Goal: Transaction & Acquisition: Subscribe to service/newsletter

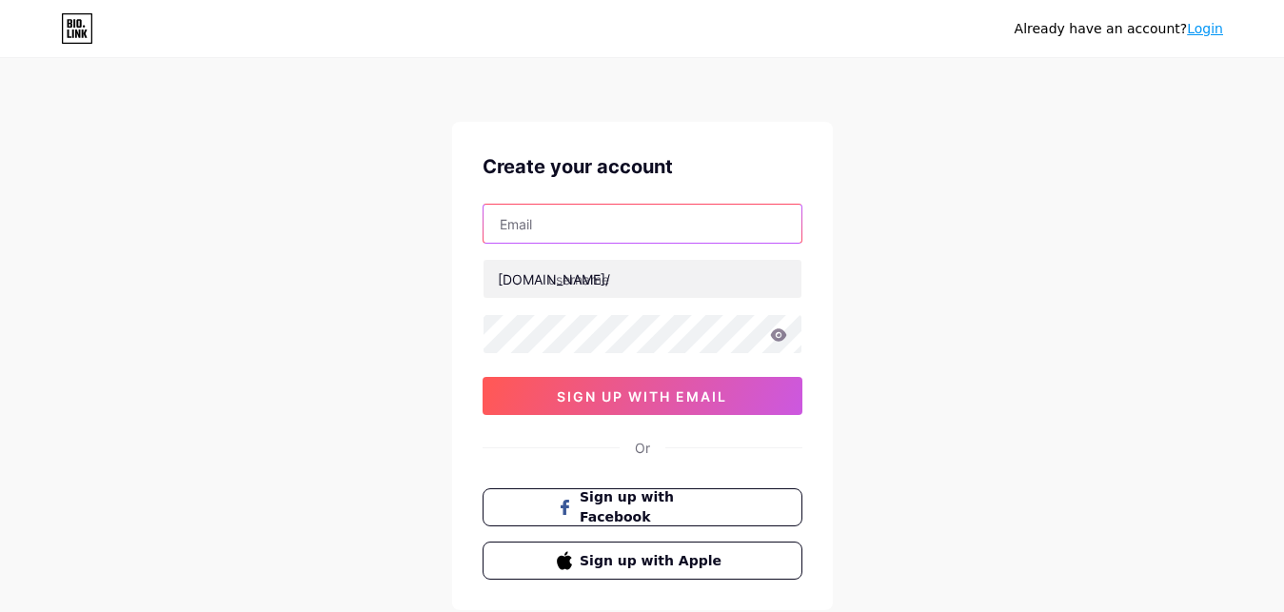
click at [581, 239] on input "text" at bounding box center [643, 224] width 318 height 38
paste input "[EMAIL_ADDRESS][DOMAIN_NAME]"
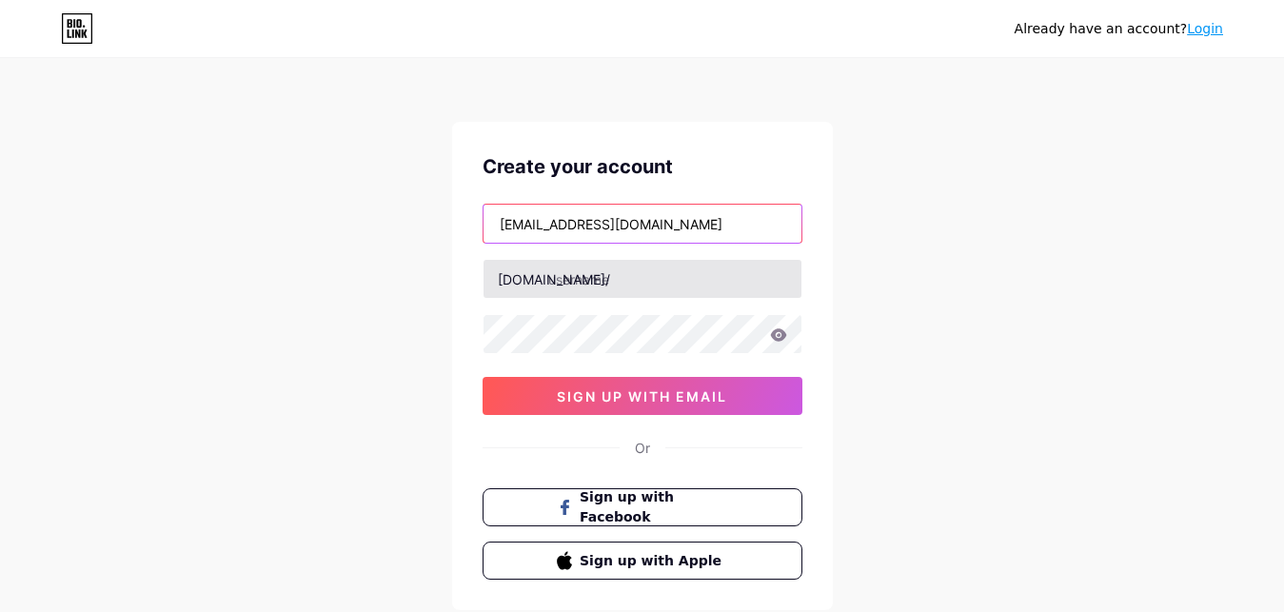
type input "[EMAIL_ADDRESS][DOMAIN_NAME]"
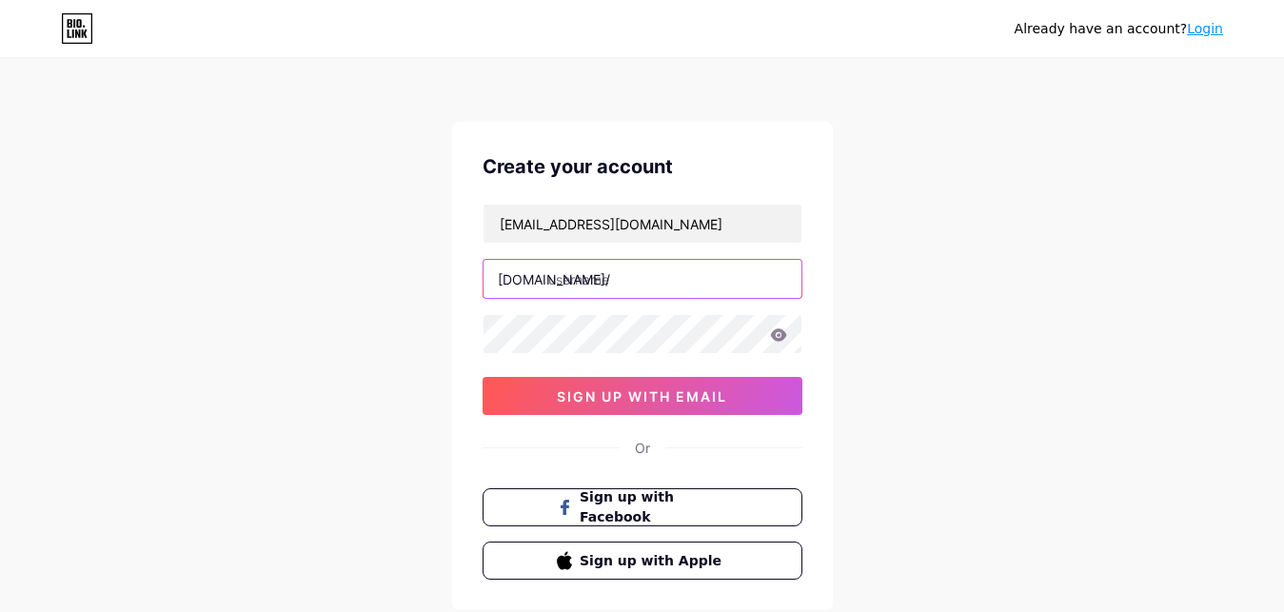
click at [626, 293] on input "text" at bounding box center [643, 279] width 318 height 38
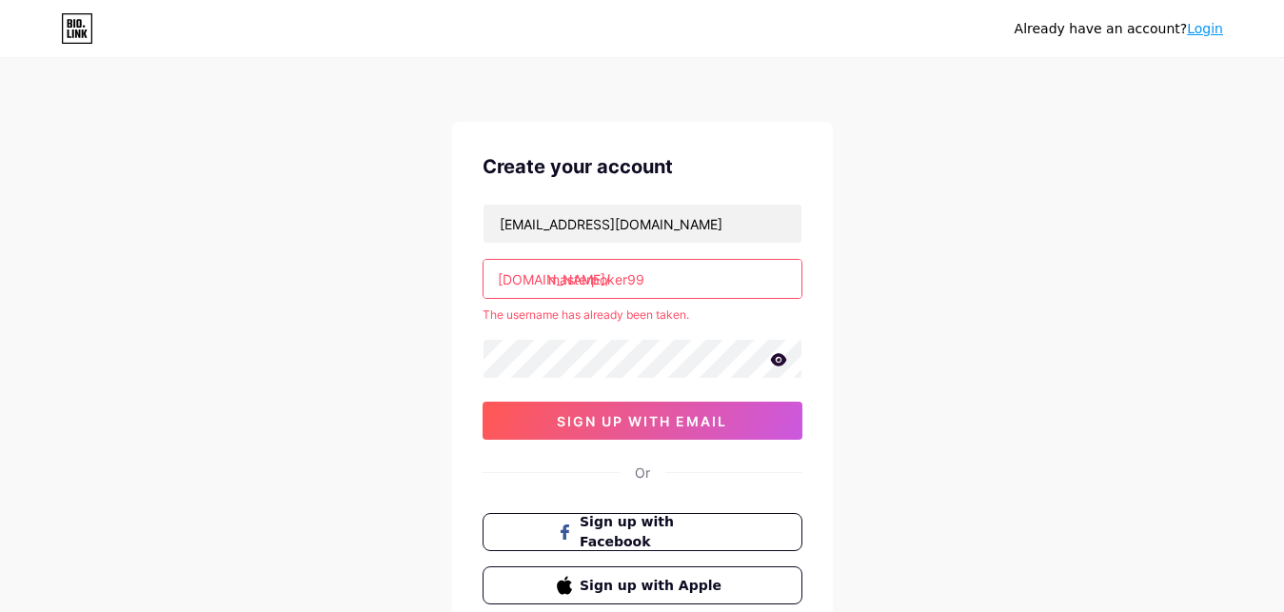
click at [588, 274] on input "masterpoker99" at bounding box center [643, 279] width 318 height 38
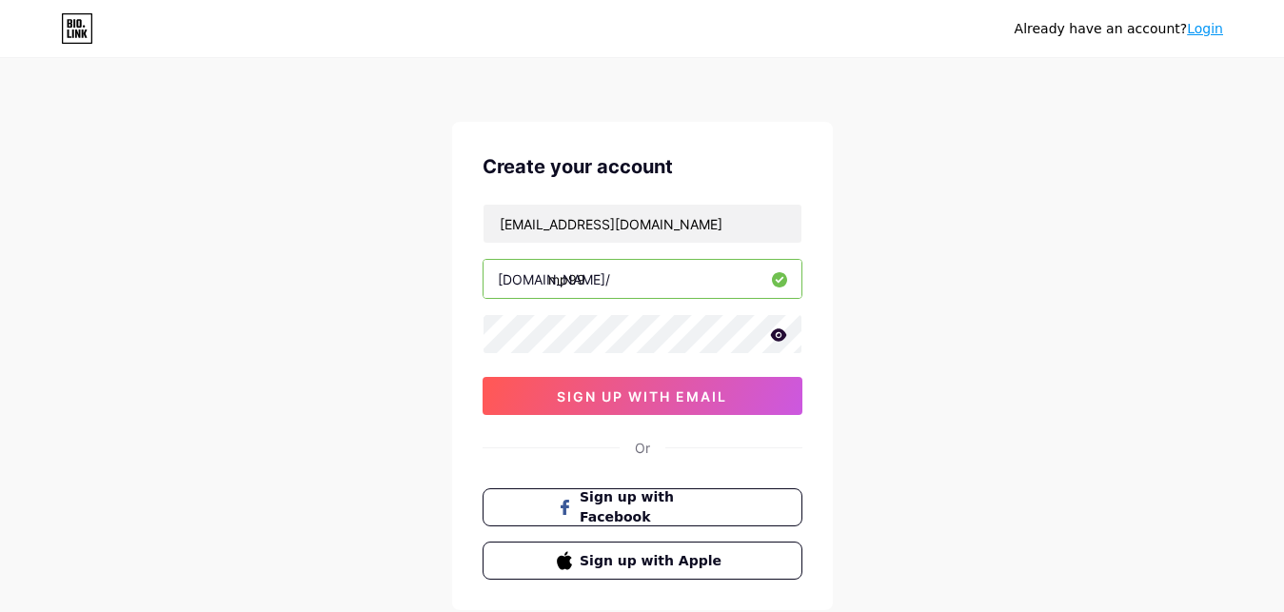
click at [566, 275] on input "mp99" at bounding box center [643, 279] width 318 height 38
click at [1202, 304] on div "Already have an account? Login Create your account [EMAIL_ADDRESS][DOMAIN_NAME]…" at bounding box center [642, 364] width 1284 height 728
drag, startPoint x: 560, startPoint y: 279, endPoint x: 426, endPoint y: 279, distance: 134.2
click at [484, 279] on input "mpoker99" at bounding box center [643, 279] width 318 height 38
click at [1200, 284] on div "Already have an account? Login Create your account [EMAIL_ADDRESS][DOMAIN_NAME]…" at bounding box center [642, 364] width 1284 height 728
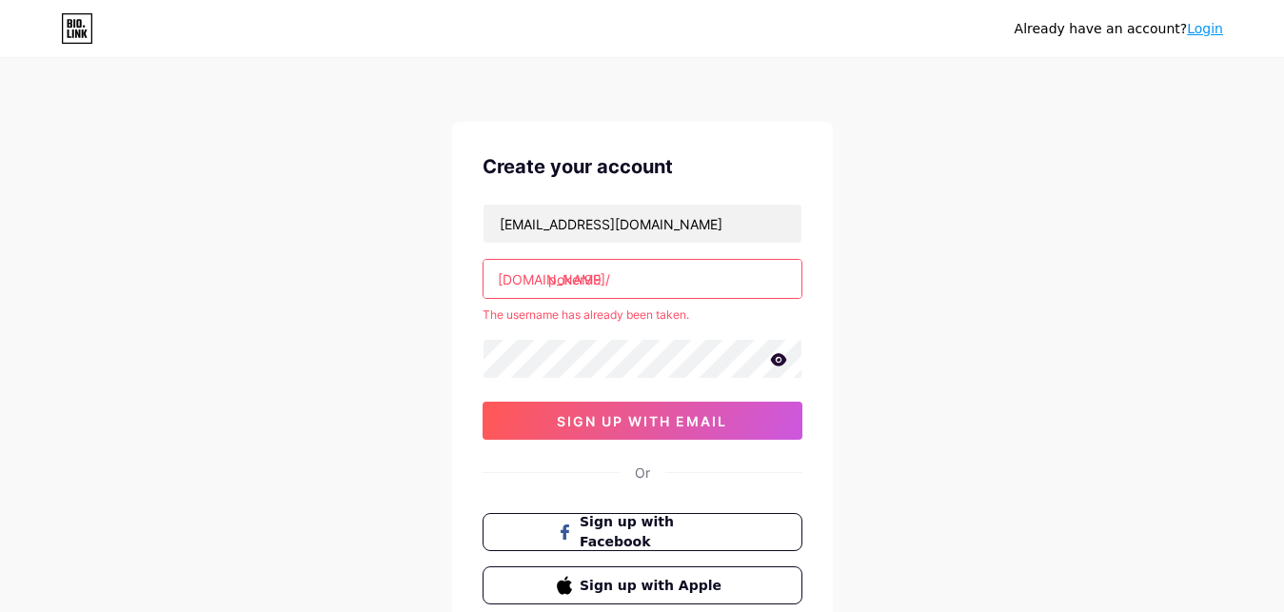
click at [549, 275] on input "poker99" at bounding box center [643, 279] width 318 height 38
click at [594, 280] on input "masterpoker99" at bounding box center [643, 279] width 318 height 38
click at [589, 283] on input "master.poker99" at bounding box center [643, 279] width 318 height 38
drag, startPoint x: 625, startPoint y: 285, endPoint x: 905, endPoint y: 284, distance: 280.8
click at [802, 284] on input "masterpoker99" at bounding box center [643, 279] width 318 height 38
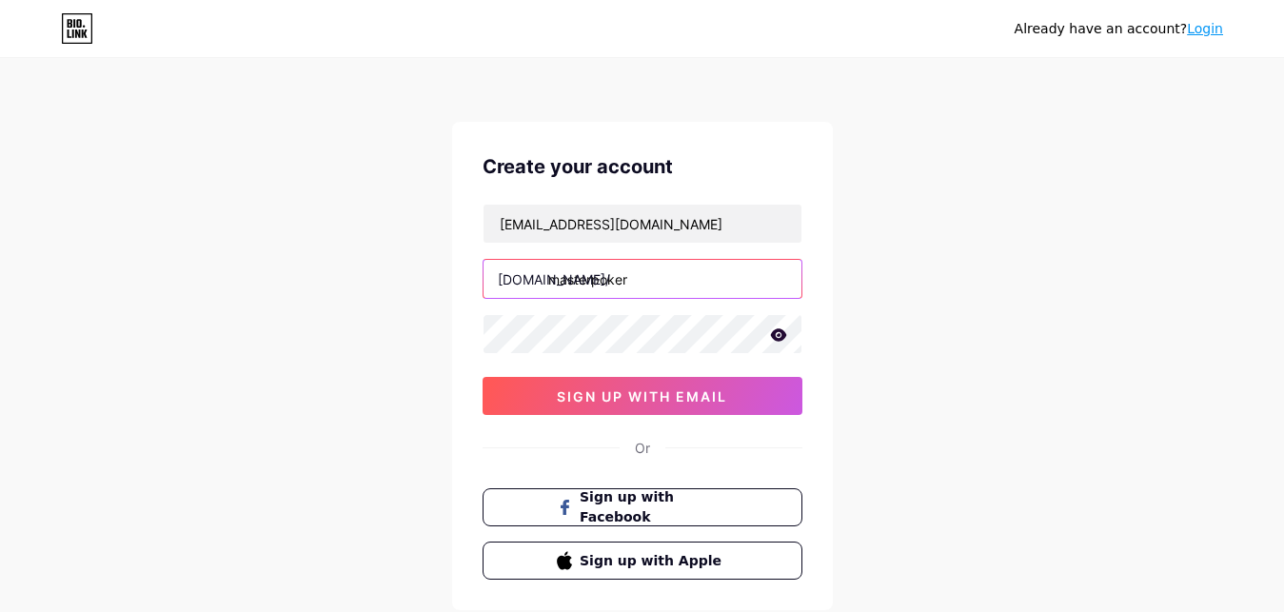
type input "masterpoker"
click at [1026, 289] on div "Already have an account? Login Create your account [EMAIL_ADDRESS][DOMAIN_NAME]…" at bounding box center [642, 364] width 1284 height 728
click at [1081, 321] on div "Already have an account? Login Create your account [EMAIL_ADDRESS][DOMAIN_NAME]…" at bounding box center [642, 364] width 1284 height 728
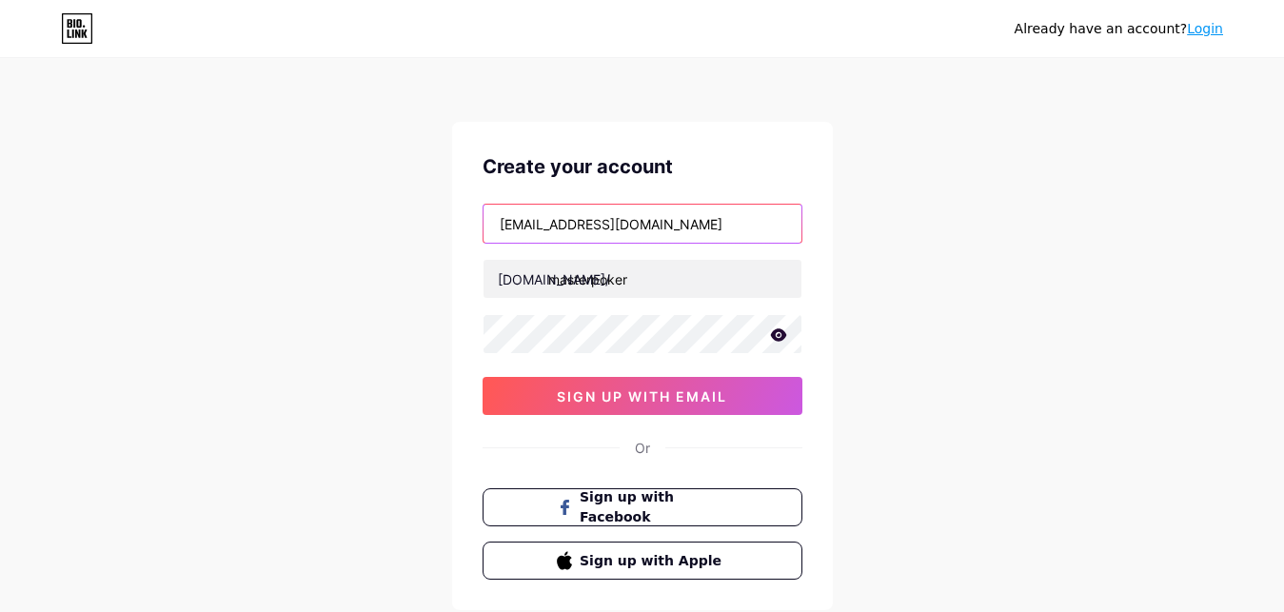
click at [744, 216] on input "[EMAIL_ADDRESS][DOMAIN_NAME]" at bounding box center [643, 224] width 318 height 38
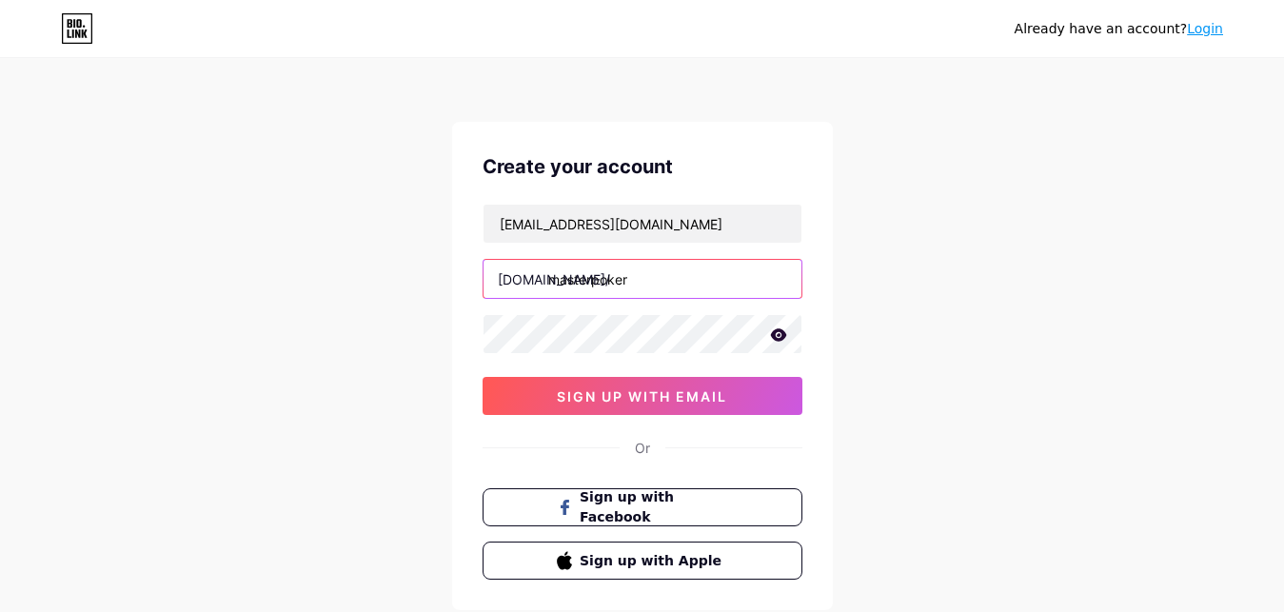
click at [730, 270] on input "masterpoker" at bounding box center [643, 279] width 318 height 38
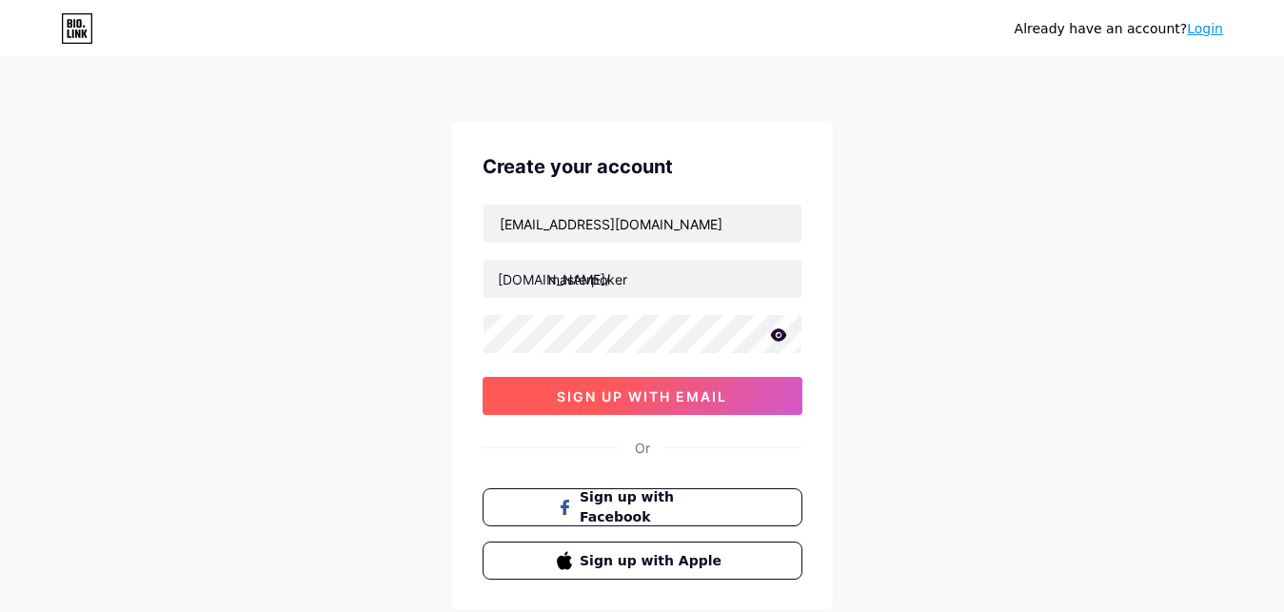
click at [695, 393] on span "sign up with email" at bounding box center [642, 396] width 170 height 16
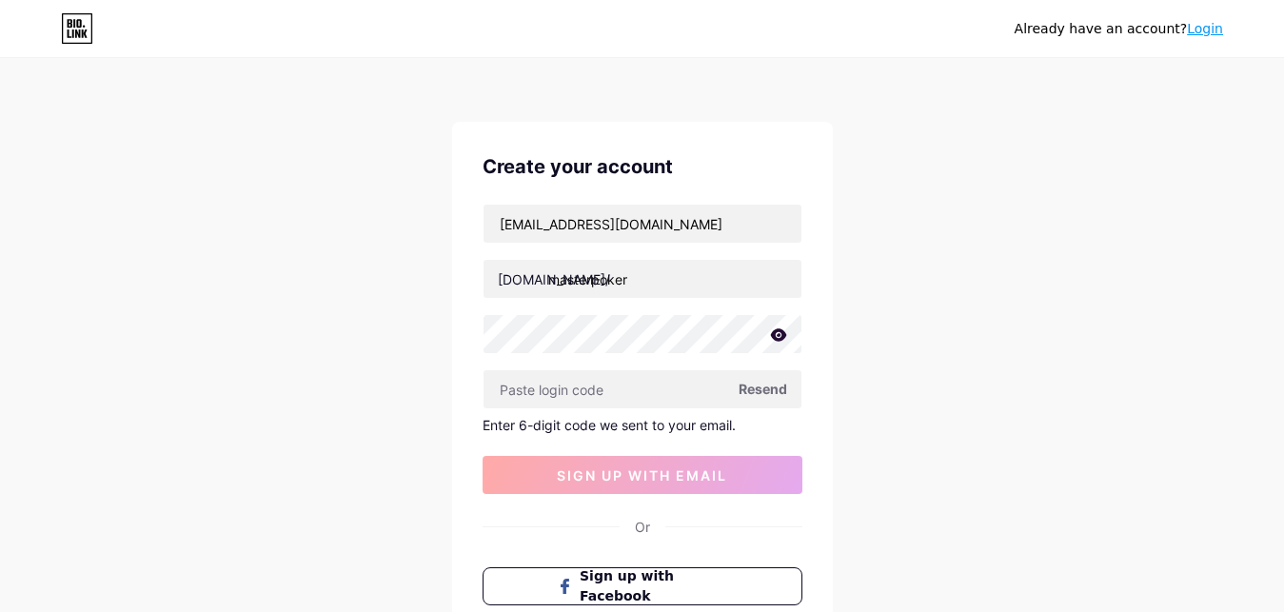
click at [761, 395] on span "Resend" at bounding box center [763, 389] width 49 height 20
click at [678, 487] on button "sign up with email" at bounding box center [643, 475] width 320 height 38
click at [762, 384] on span "Resend" at bounding box center [763, 389] width 49 height 20
